Goal: Task Accomplishment & Management: Complete application form

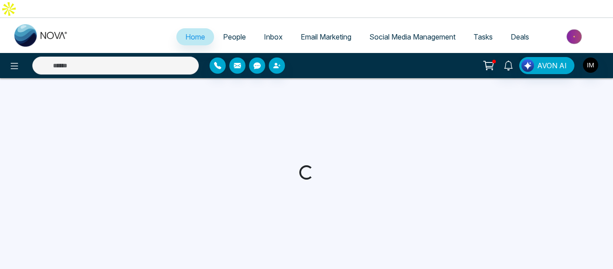
select select "*"
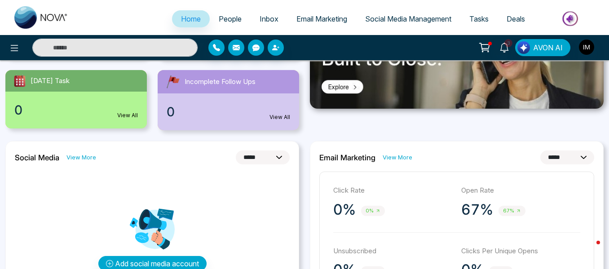
scroll to position [224, 0]
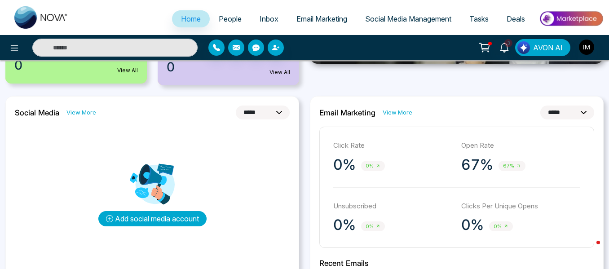
click at [137, 211] on button "Add social media account" at bounding box center [152, 218] width 108 height 15
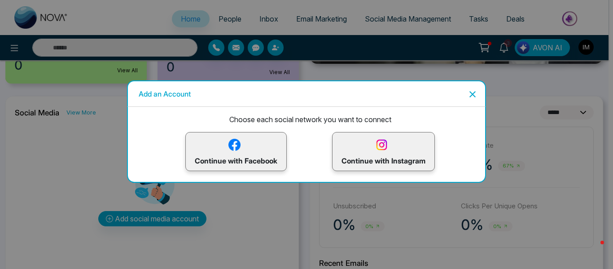
click at [475, 96] on icon "Close" at bounding box center [473, 94] width 6 height 6
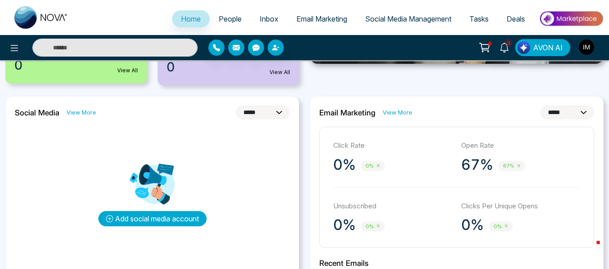
click at [177, 211] on button "Add social media account" at bounding box center [152, 218] width 108 height 15
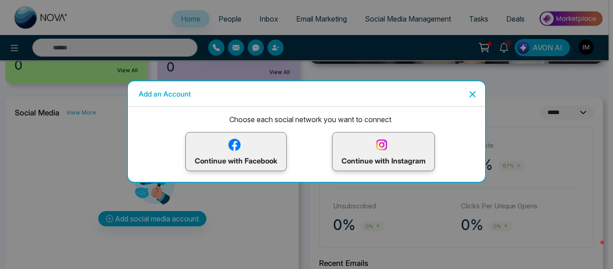
click at [471, 95] on icon "Close" at bounding box center [472, 94] width 11 height 11
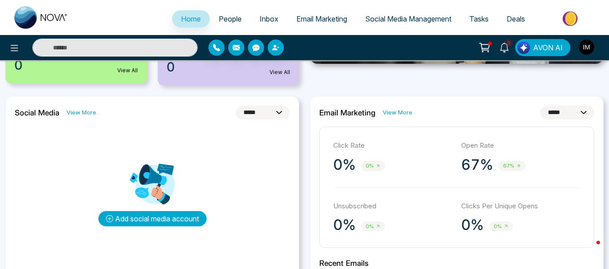
click at [184, 211] on button "Add social media account" at bounding box center [152, 218] width 108 height 15
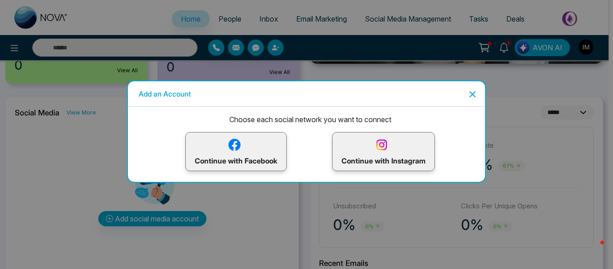
click at [244, 145] on p "Continue with Facebook" at bounding box center [236, 151] width 83 height 29
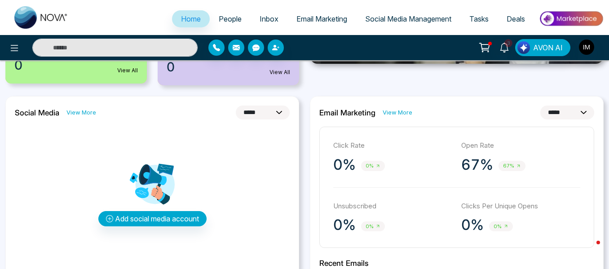
scroll to position [0, 0]
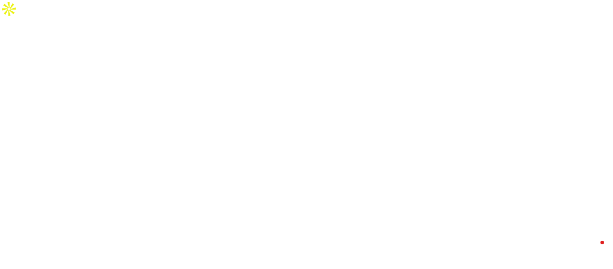
select select "*"
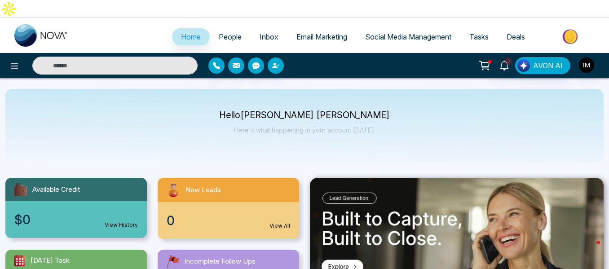
click at [188, 32] on span "Home" at bounding box center [191, 36] width 20 height 9
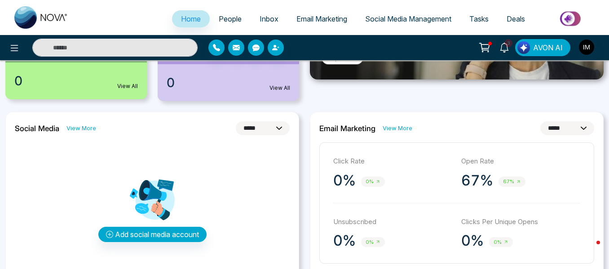
scroll to position [224, 0]
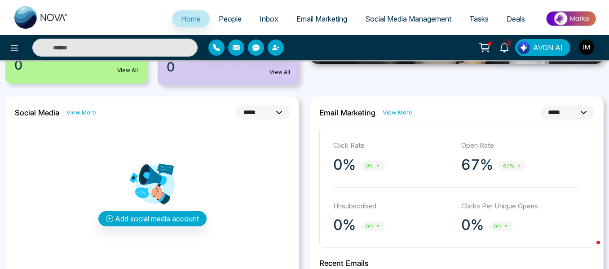
click at [184, 15] on span "Home" at bounding box center [191, 18] width 20 height 9
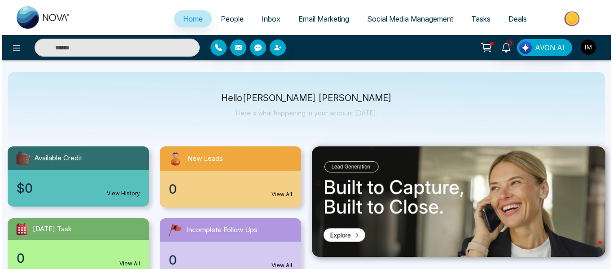
scroll to position [0, 0]
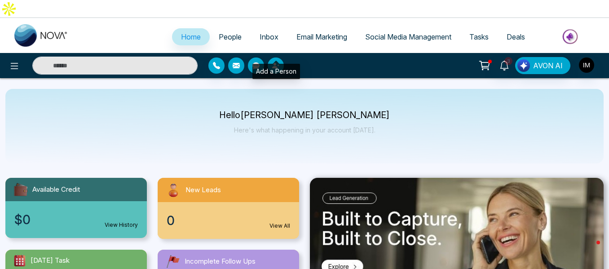
click at [273, 63] on icon "button" at bounding box center [274, 65] width 5 height 5
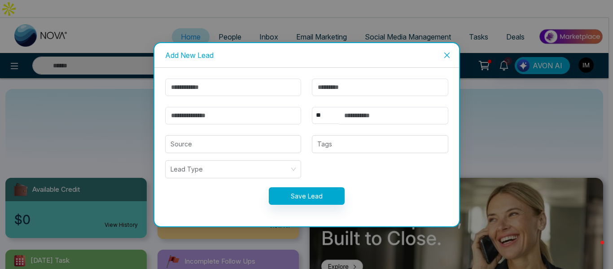
drag, startPoint x: 449, startPoint y: 55, endPoint x: 270, endPoint y: 54, distance: 178.7
click at [449, 54] on icon "close" at bounding box center [447, 55] width 7 height 7
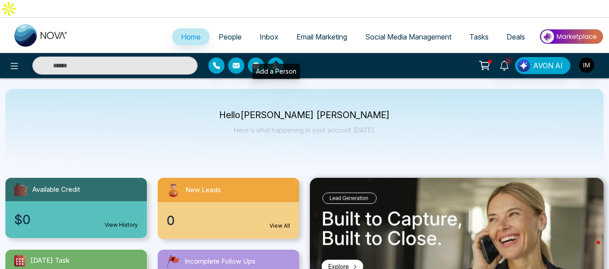
click at [273, 62] on icon "button" at bounding box center [275, 65] width 7 height 7
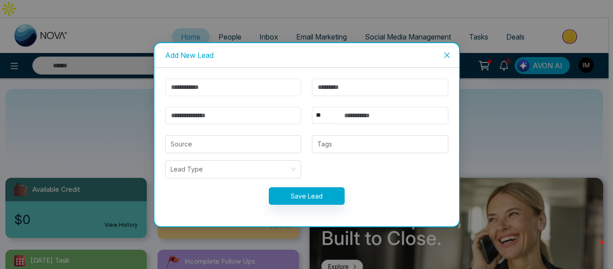
click at [201, 86] on input "text" at bounding box center [233, 88] width 136 height 18
type input "**********"
type input "*"
type input "**********"
select select "***"
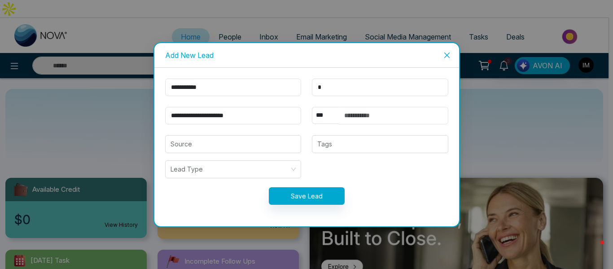
type input "**********"
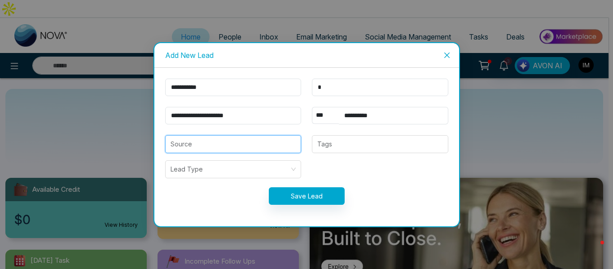
click at [229, 137] on input "search" at bounding box center [234, 144] width 126 height 17
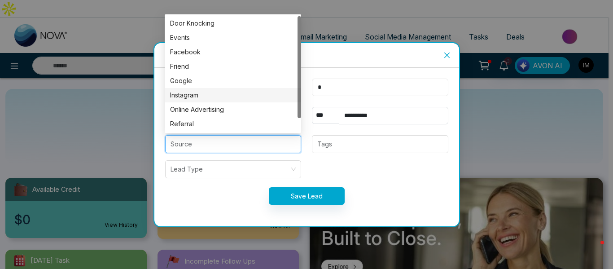
click at [324, 83] on input "*" at bounding box center [380, 88] width 136 height 18
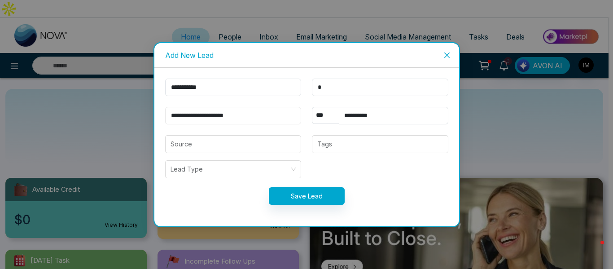
click at [262, 119] on input "**********" at bounding box center [233, 116] width 136 height 18
click at [194, 143] on input "search" at bounding box center [234, 144] width 126 height 17
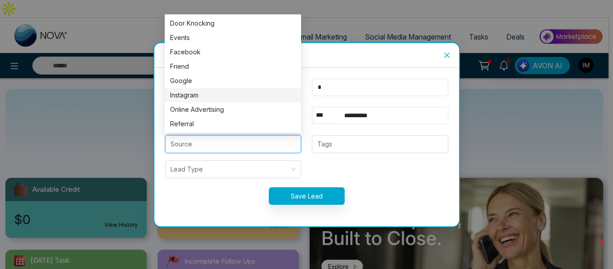
click at [308, 101] on form "**********" at bounding box center [307, 147] width 294 height 137
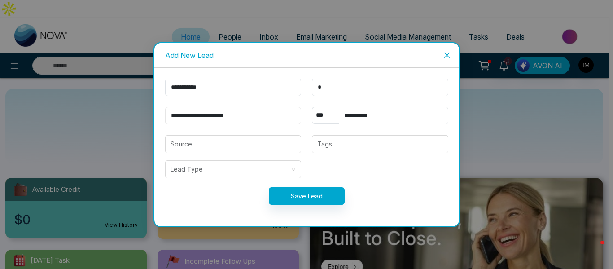
click at [256, 115] on input "**********" at bounding box center [233, 116] width 136 height 18
click at [179, 194] on div "Save Lead" at bounding box center [307, 196] width 294 height 18
drag, startPoint x: 267, startPoint y: 115, endPoint x: 127, endPoint y: 106, distance: 139.9
click at [128, 106] on div "**********" at bounding box center [306, 134] width 613 height 269
click at [445, 58] on icon "close" at bounding box center [447, 55] width 7 height 7
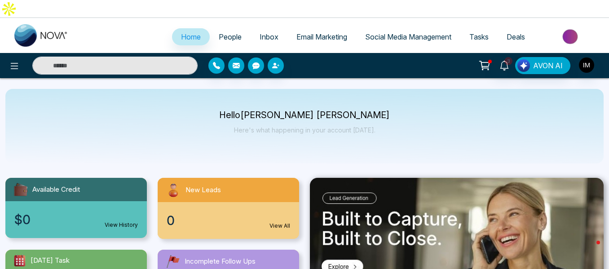
click at [229, 32] on span "People" at bounding box center [230, 36] width 23 height 9
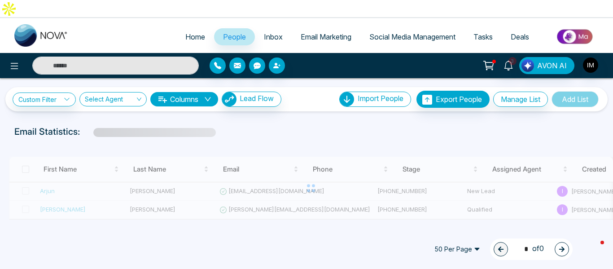
click at [193, 32] on span "Home" at bounding box center [195, 36] width 20 height 9
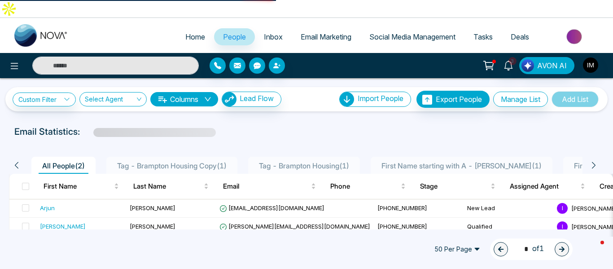
select select "*"
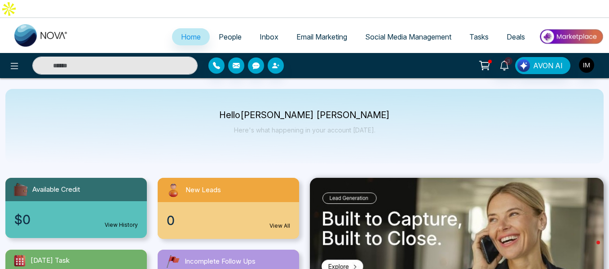
click at [223, 32] on span "People" at bounding box center [230, 36] width 23 height 9
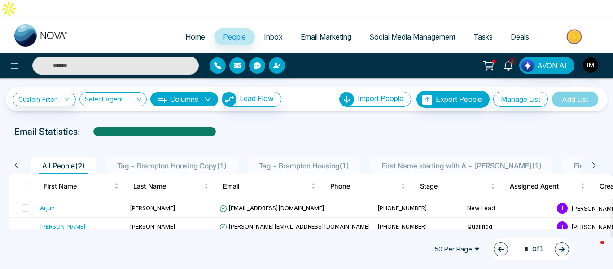
click at [194, 32] on span "Home" at bounding box center [195, 36] width 20 height 9
select select "*"
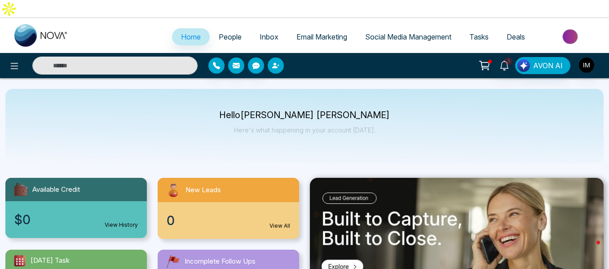
click at [277, 62] on icon "button" at bounding box center [275, 65] width 7 height 7
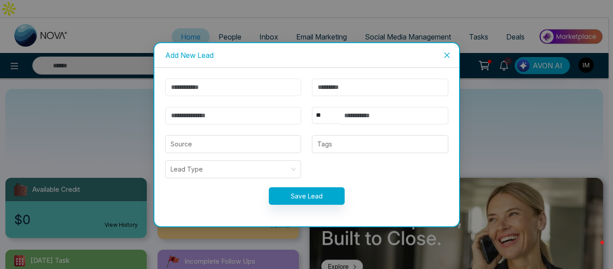
click at [211, 84] on input "text" at bounding box center [233, 88] width 136 height 18
type input "**********"
type input "*"
type input "**********"
select select "***"
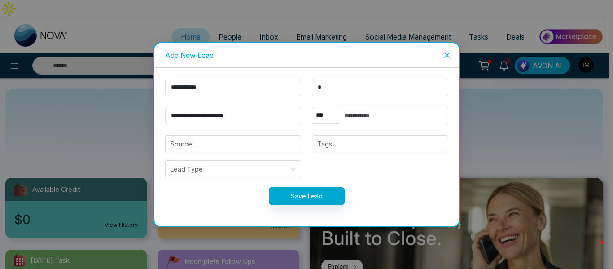
type input "**********"
click at [222, 138] on input "search" at bounding box center [234, 144] width 126 height 17
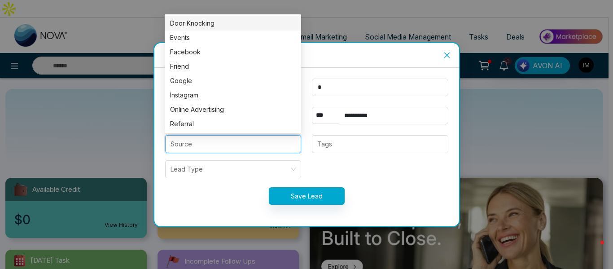
click at [202, 23] on div "Door Knocking" at bounding box center [233, 23] width 126 height 10
type input "**********"
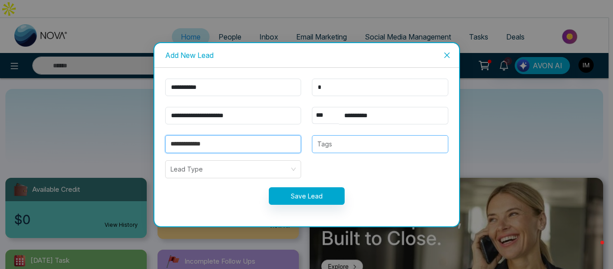
click at [327, 144] on div at bounding box center [380, 144] width 131 height 11
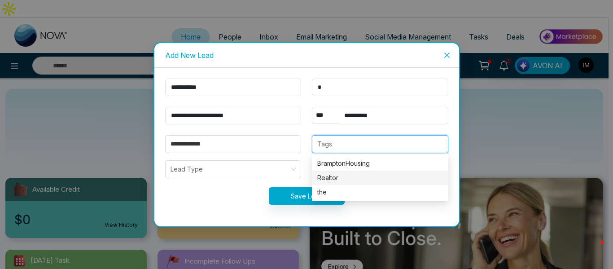
click at [326, 180] on div "Realtor" at bounding box center [380, 178] width 126 height 10
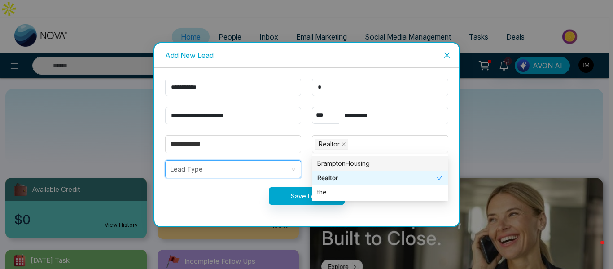
click at [279, 170] on input "search" at bounding box center [230, 169] width 119 height 17
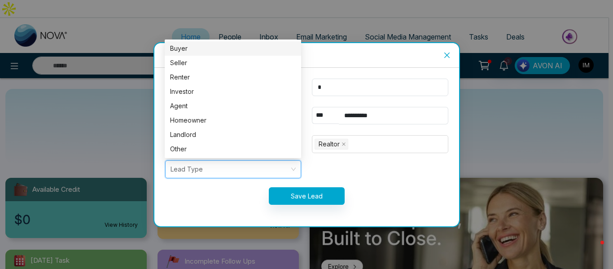
click at [194, 49] on div "Buyer" at bounding box center [233, 49] width 126 height 10
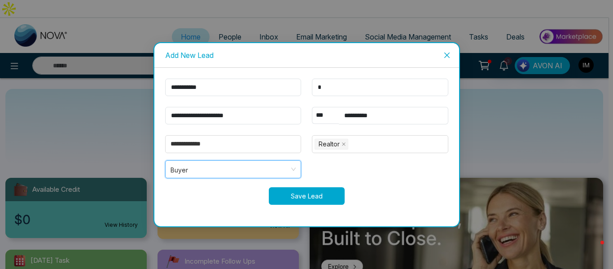
click at [312, 189] on button "Save Lead" at bounding box center [307, 196] width 76 height 18
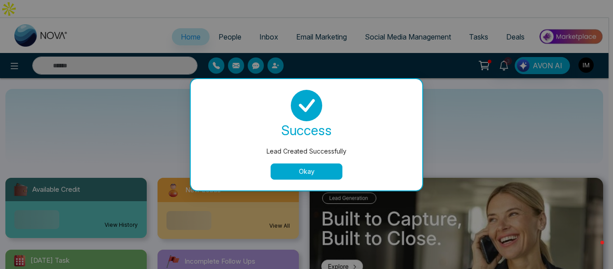
click at [306, 172] on button "Okay" at bounding box center [307, 171] width 72 height 16
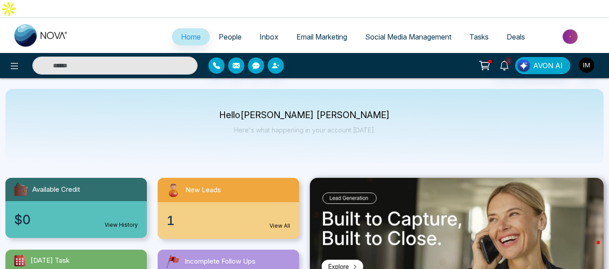
click at [219, 32] on span "People" at bounding box center [230, 36] width 23 height 9
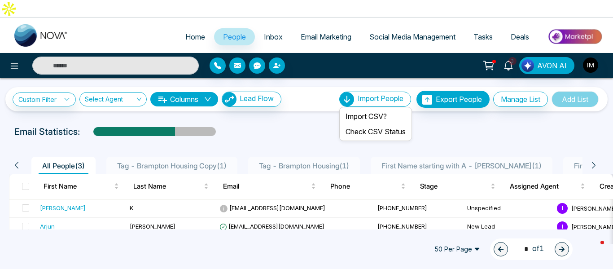
click at [363, 94] on span "Import People" at bounding box center [381, 98] width 46 height 9
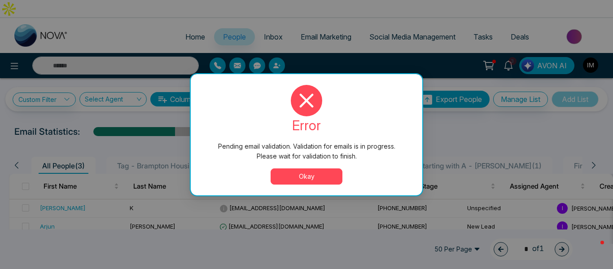
click at [310, 174] on button "Okay" at bounding box center [307, 176] width 72 height 16
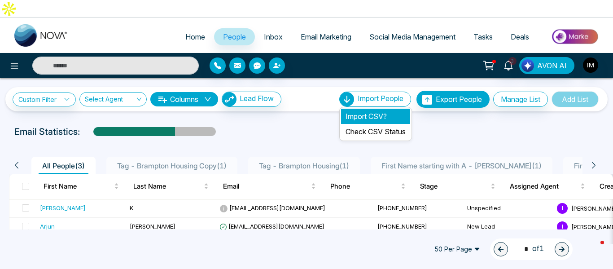
click at [369, 109] on li "Import CSV?" at bounding box center [375, 116] width 69 height 15
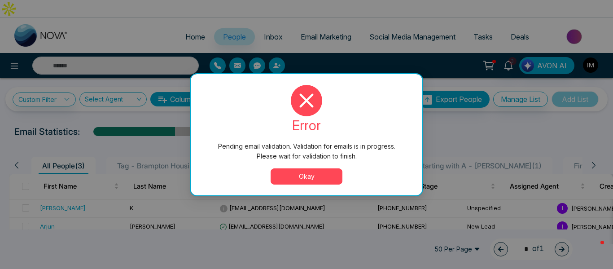
click at [306, 172] on button "Okay" at bounding box center [307, 176] width 72 height 16
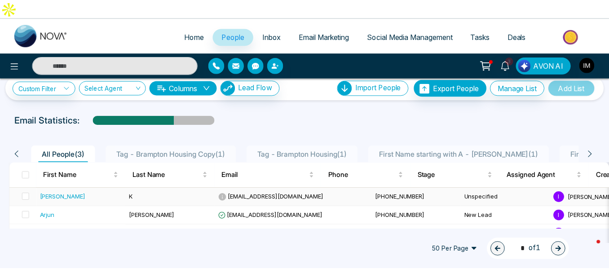
scroll to position [16, 0]
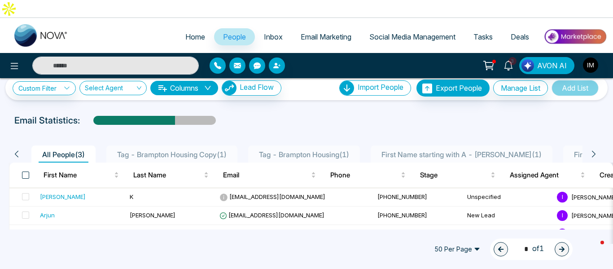
click at [24, 172] on span at bounding box center [25, 175] width 7 height 7
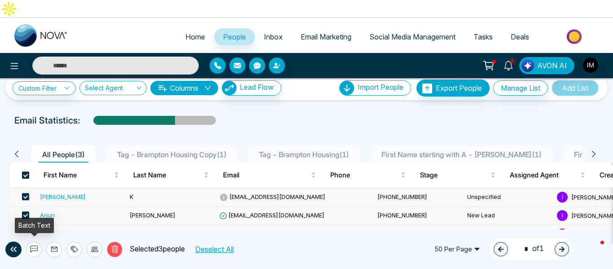
click at [34, 248] on icon at bounding box center [34, 248] width 4 height 1
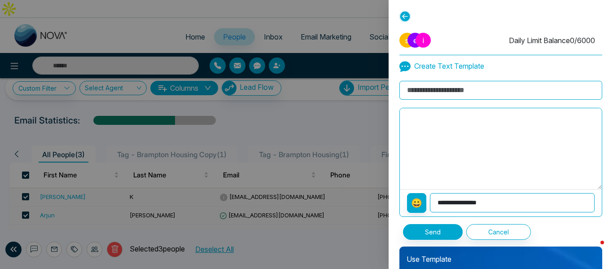
click at [406, 15] on icon at bounding box center [405, 16] width 11 height 11
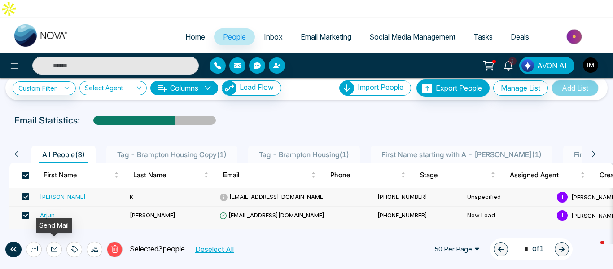
click at [56, 249] on icon at bounding box center [54, 249] width 7 height 7
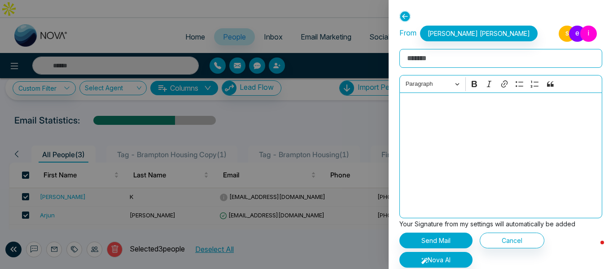
click at [405, 13] on icon at bounding box center [405, 16] width 11 height 11
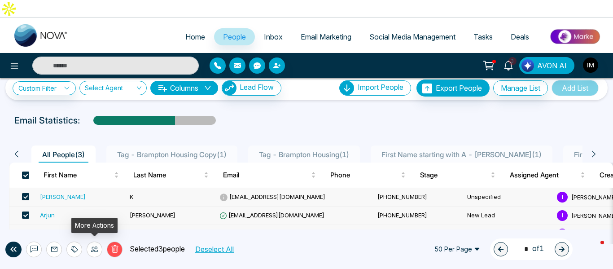
click at [95, 253] on div at bounding box center [95, 250] width 16 height 16
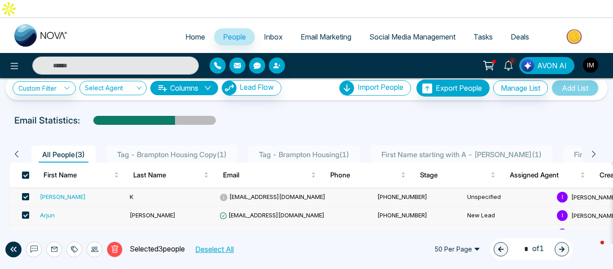
click at [133, 257] on div "Delete Selected 3 people Deselect All 50 Per Page 1 * of 1" at bounding box center [306, 249] width 613 height 40
click at [27, 172] on span at bounding box center [25, 175] width 7 height 7
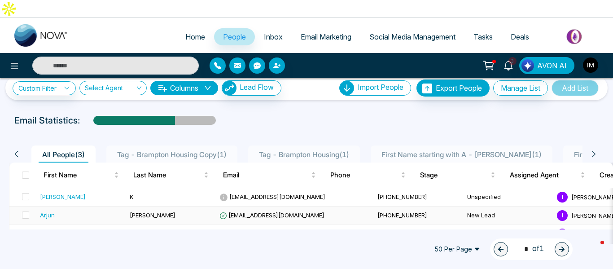
click at [46, 211] on div "Arjun" at bounding box center [47, 215] width 15 height 9
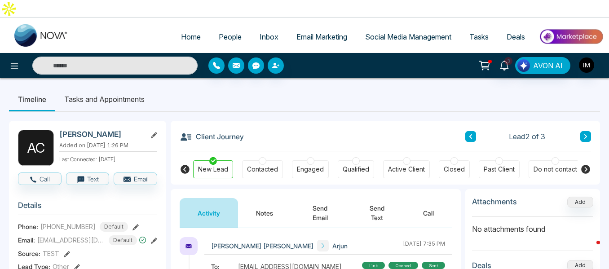
click at [265, 198] on button "Notes" at bounding box center [264, 213] width 53 height 30
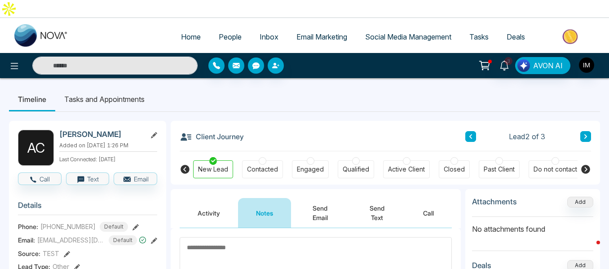
click at [207, 198] on button "Activity" at bounding box center [209, 213] width 58 height 30
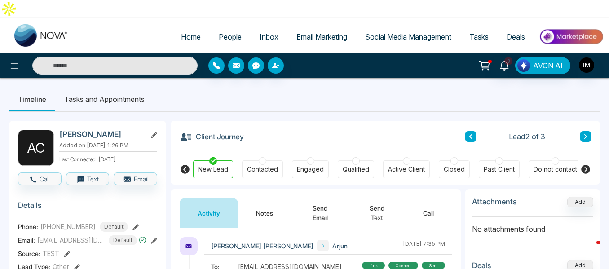
click at [224, 32] on span "People" at bounding box center [230, 36] width 23 height 9
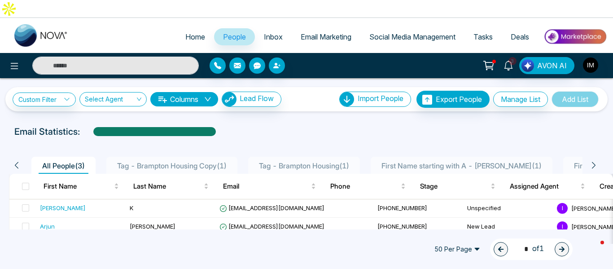
click at [266, 32] on span "Inbox" at bounding box center [273, 36] width 19 height 9
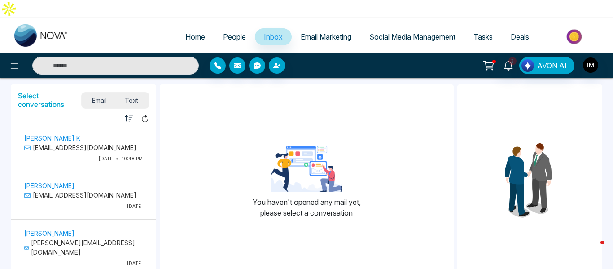
click at [80, 143] on p "[EMAIL_ADDRESS][DOMAIN_NAME]" at bounding box center [83, 147] width 119 height 9
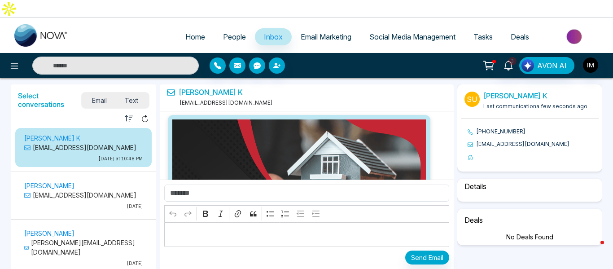
scroll to position [974, 0]
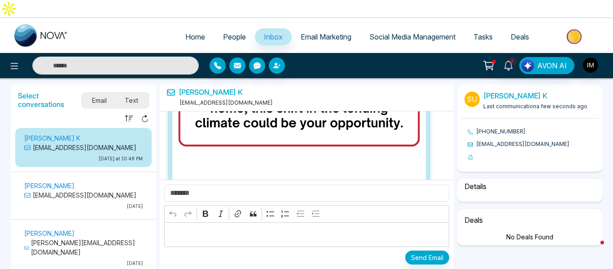
select select "*"
select select "**********"
select select "*****"
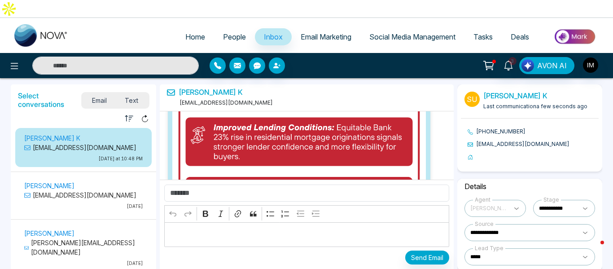
scroll to position [480, 0]
